Goal: Task Accomplishment & Management: Manage account settings

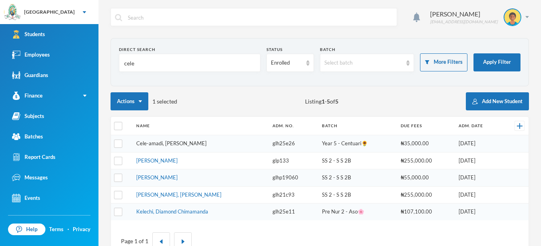
click at [203, 144] on link "Cele-amadi, [PERSON_NAME]" at bounding box center [171, 143] width 70 height 6
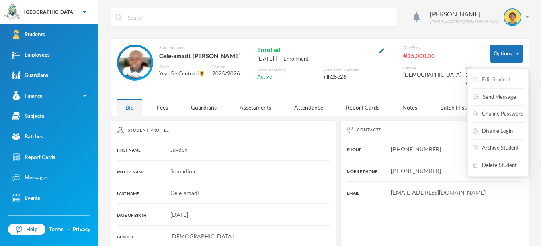
click at [504, 74] on button "Edit Student" at bounding box center [491, 80] width 39 height 14
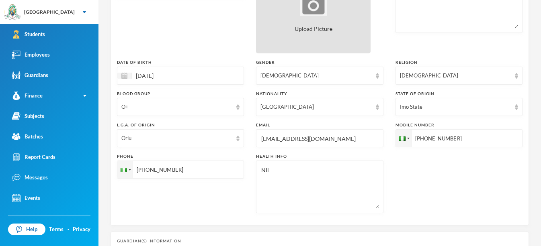
scroll to position [158, 0]
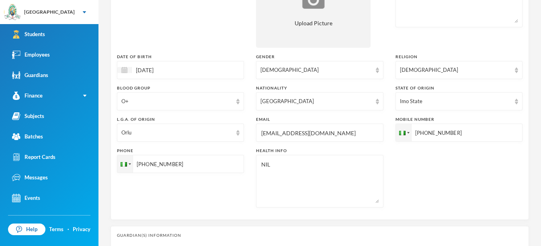
click at [357, 131] on input "[EMAIL_ADDRESS][DOMAIN_NAME]" at bounding box center [319, 133] width 118 height 18
type input "p"
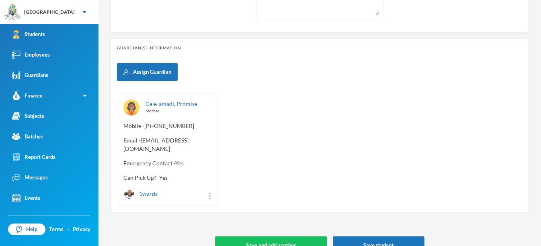
scroll to position [362, 0]
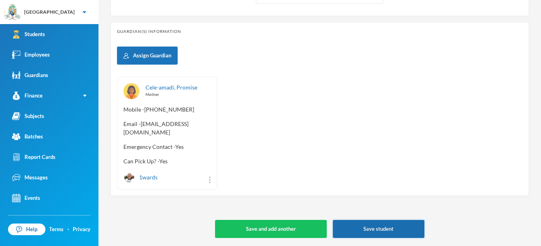
type input "[EMAIL_ADDRESS][DOMAIN_NAME]"
click at [383, 227] on button "Save student" at bounding box center [379, 229] width 92 height 18
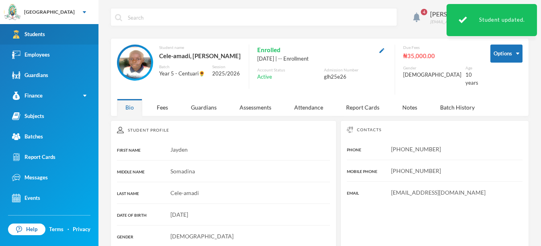
click at [41, 30] on div "Students" at bounding box center [28, 34] width 33 height 8
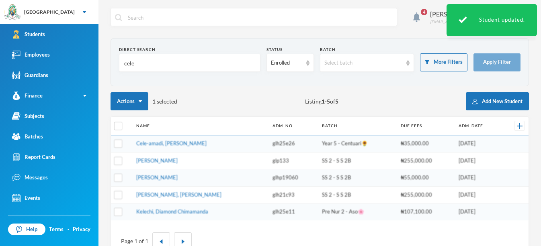
click at [135, 64] on input "cele" at bounding box center [189, 63] width 133 height 18
type input "c"
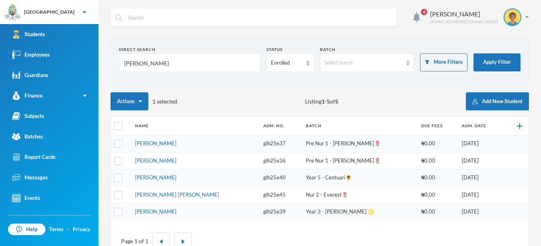
type input "[PERSON_NAME]"
click at [176, 143] on link "[PERSON_NAME]" at bounding box center [155, 143] width 41 height 6
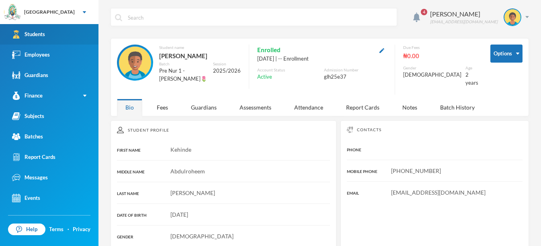
click at [81, 34] on link "Students" at bounding box center [49, 34] width 98 height 21
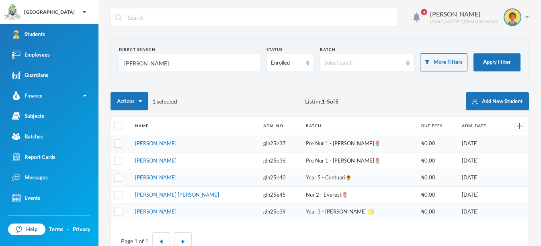
click at [175, 182] on td "[PERSON_NAME]" at bounding box center [195, 178] width 128 height 17
click at [173, 180] on link "[PERSON_NAME]" at bounding box center [155, 177] width 41 height 6
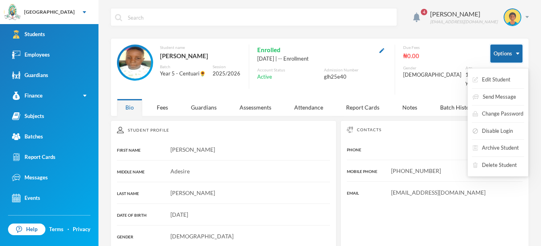
click at [519, 54] on img "button" at bounding box center [517, 54] width 3 height 2
click at [507, 81] on button "Edit Student" at bounding box center [491, 80] width 39 height 14
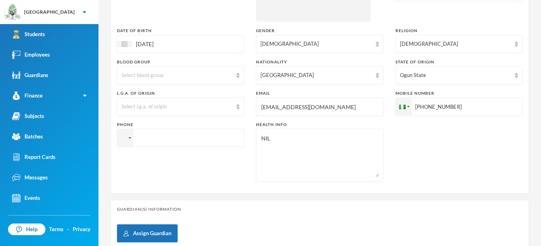
scroll to position [189, 0]
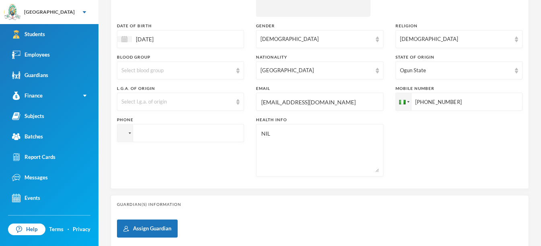
click at [332, 103] on input "[EMAIL_ADDRESS][DOMAIN_NAME]" at bounding box center [319, 102] width 118 height 18
type input "a"
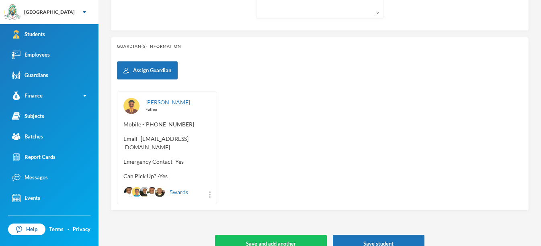
scroll to position [354, 0]
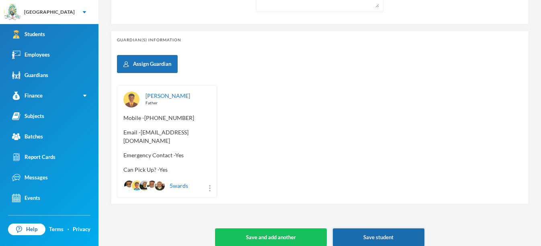
type input "[EMAIL_ADDRESS][DOMAIN_NAME]"
click at [405, 229] on button "Save student" at bounding box center [379, 238] width 92 height 18
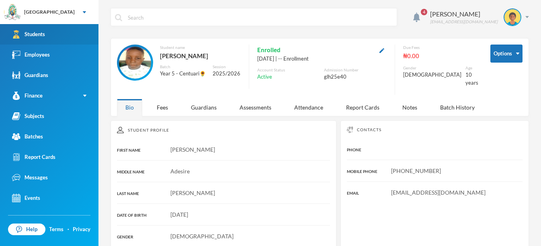
click at [61, 30] on link "Students" at bounding box center [49, 34] width 98 height 21
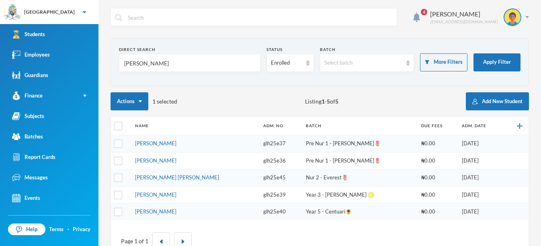
click at [178, 147] on td "[PERSON_NAME]" at bounding box center [195, 143] width 128 height 17
click at [176, 144] on link "[PERSON_NAME]" at bounding box center [155, 143] width 41 height 6
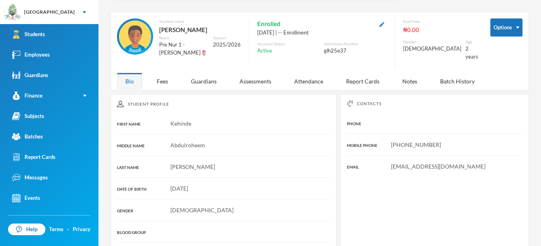
scroll to position [23, 0]
